Goal: Navigation & Orientation: Find specific page/section

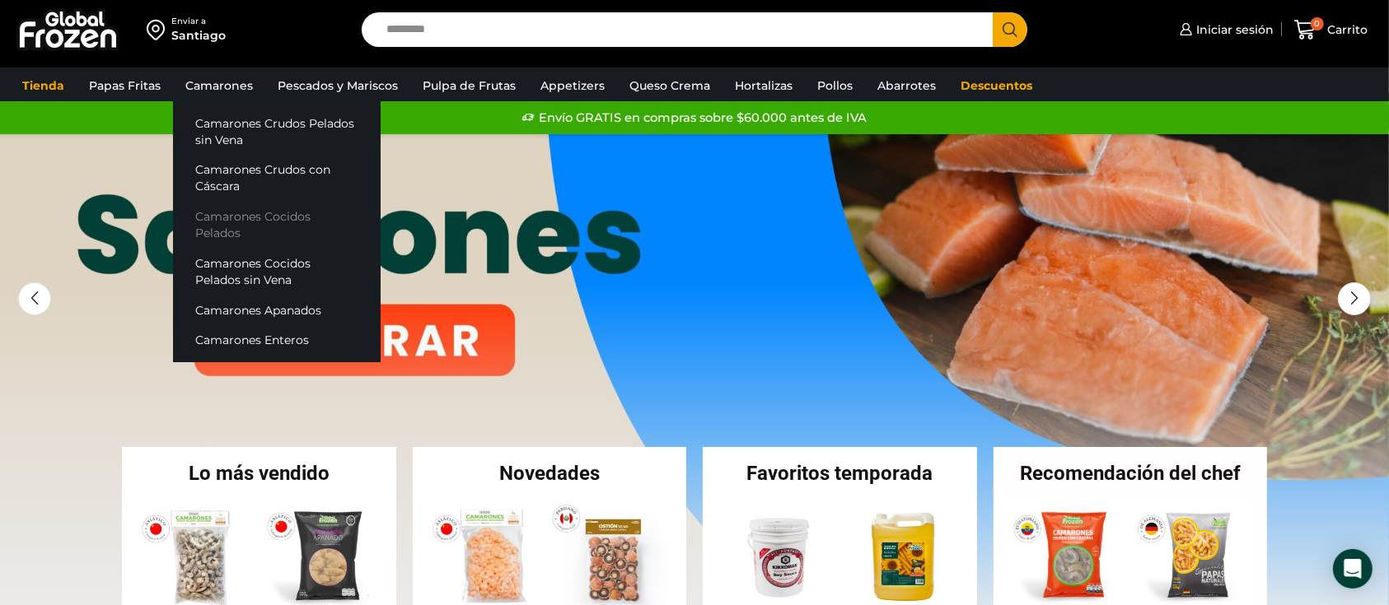
click at [230, 216] on link "Camarones Cocidos Pelados" at bounding box center [277, 225] width 208 height 47
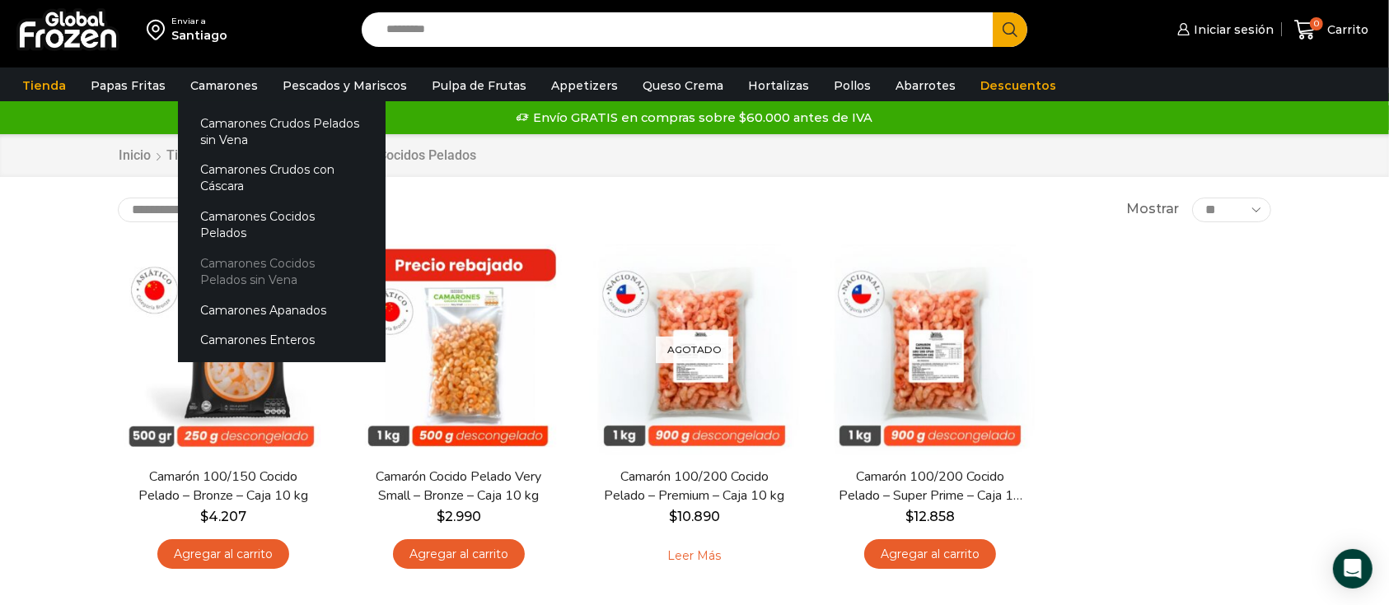
drag, startPoint x: 213, startPoint y: 262, endPoint x: 390, endPoint y: 263, distance: 177.9
click at [213, 263] on link "Camarones Cocidos Pelados sin Vena" at bounding box center [282, 271] width 208 height 47
